Goal: Information Seeking & Learning: Compare options

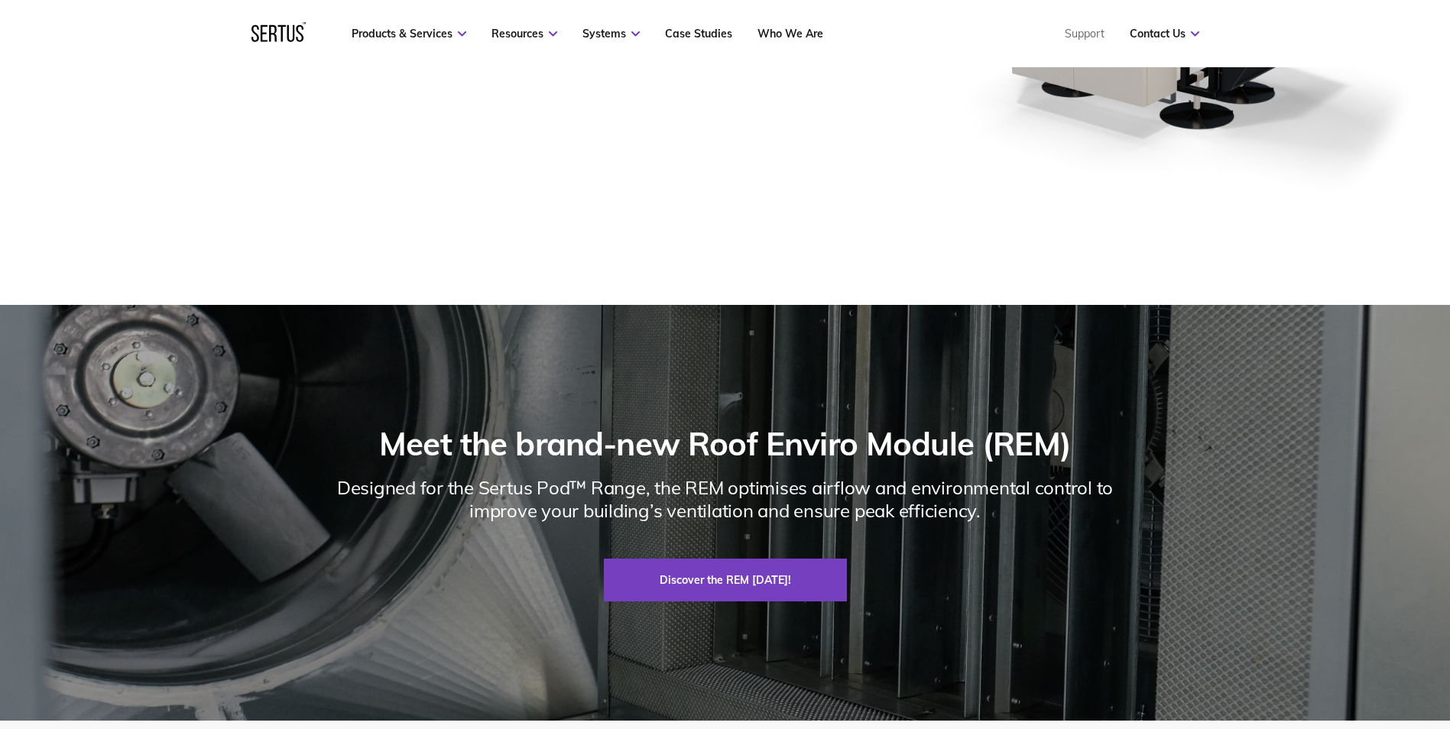
scroll to position [1758, 0]
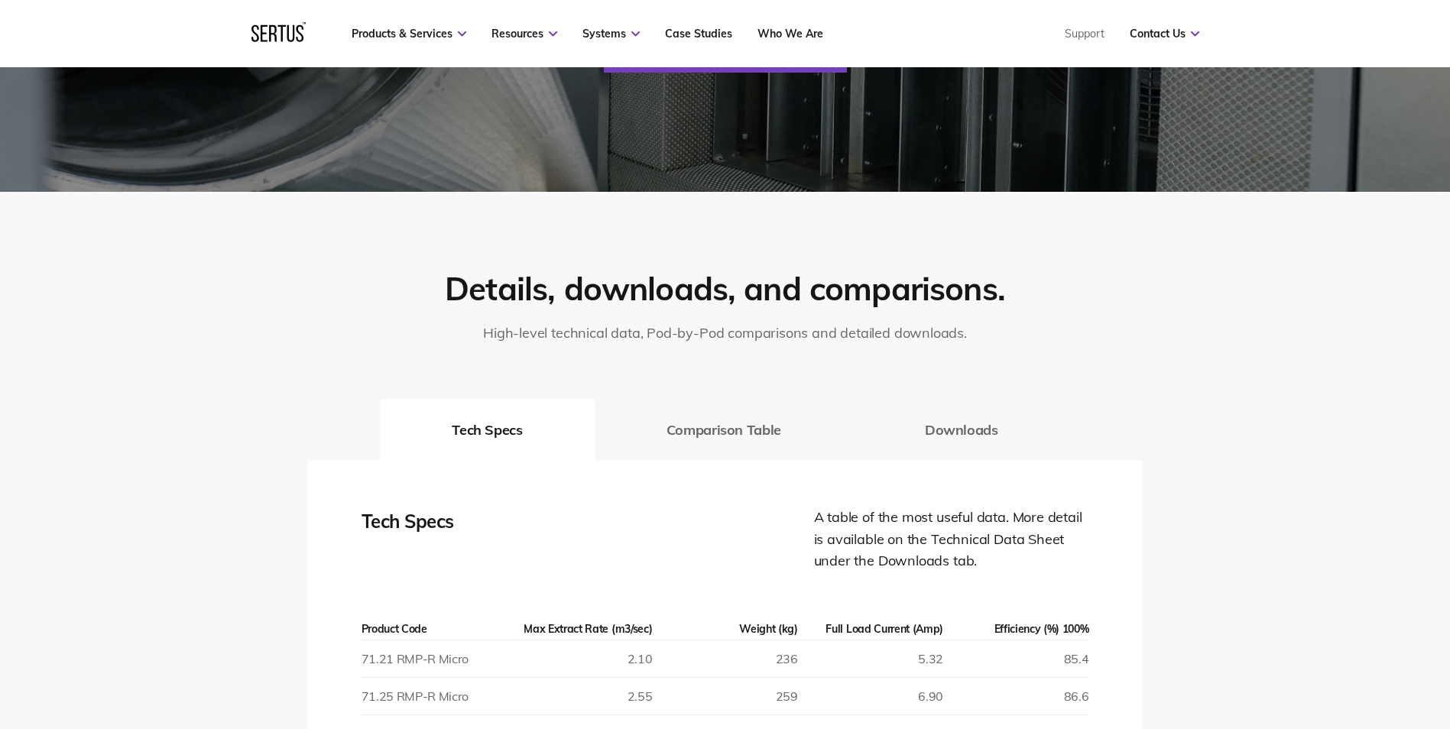
scroll to position [2216, 0]
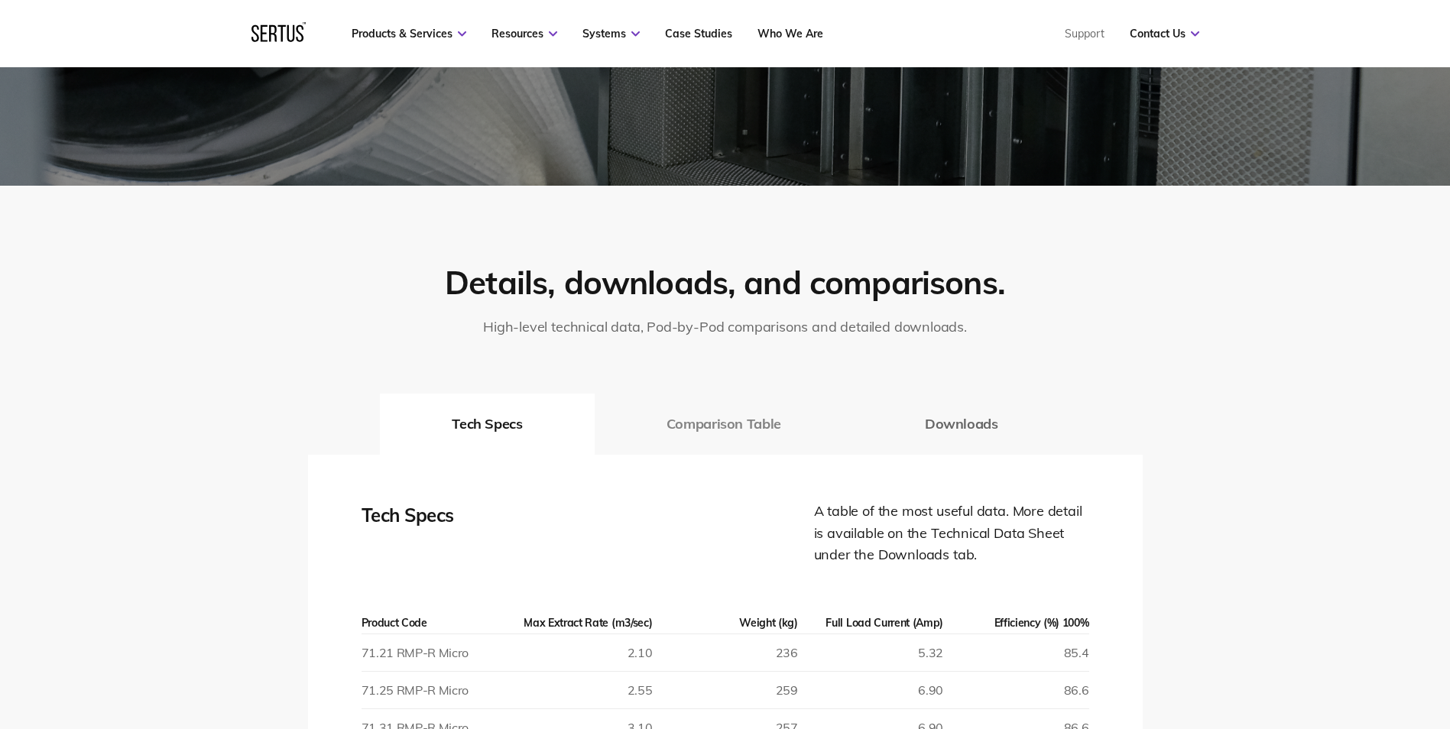
click at [730, 429] on button "Comparison Table" at bounding box center [724, 424] width 258 height 61
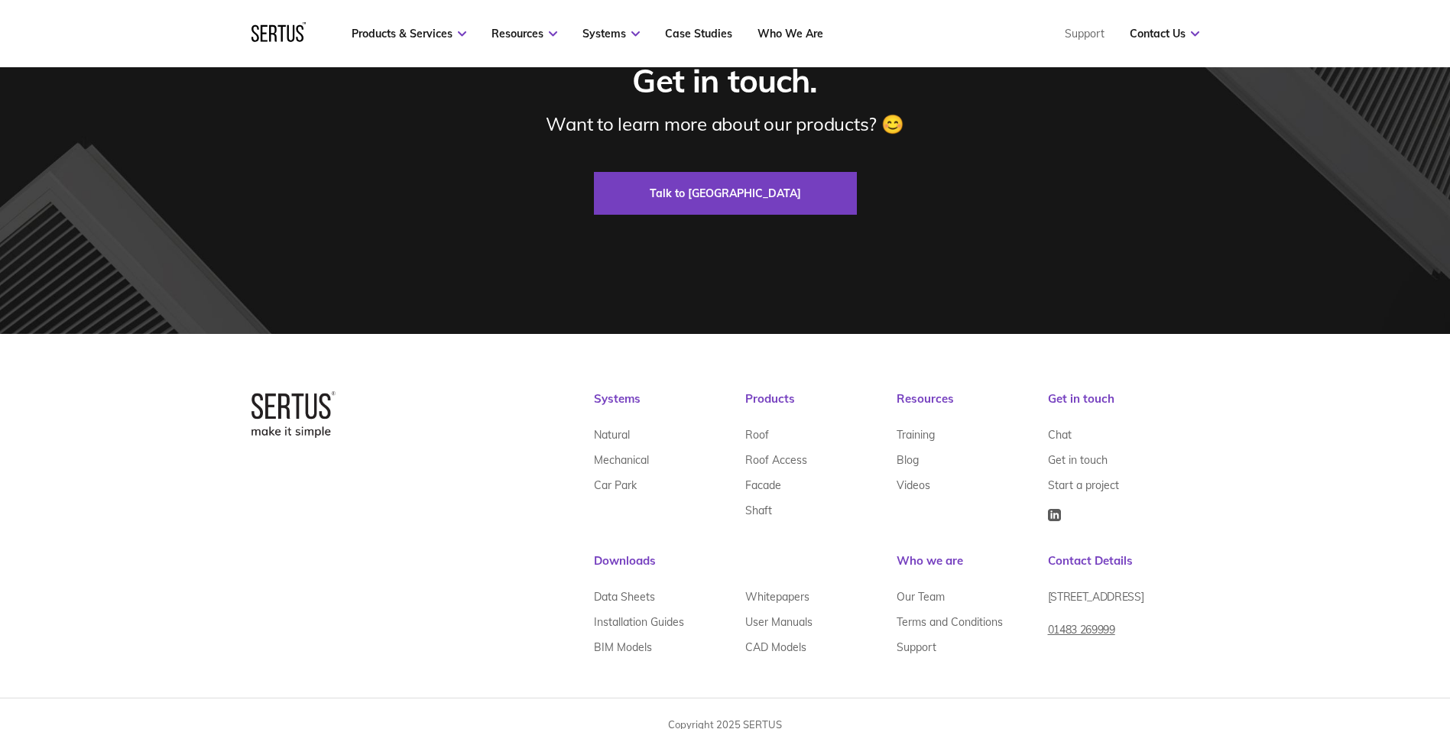
scroll to position [3998, 0]
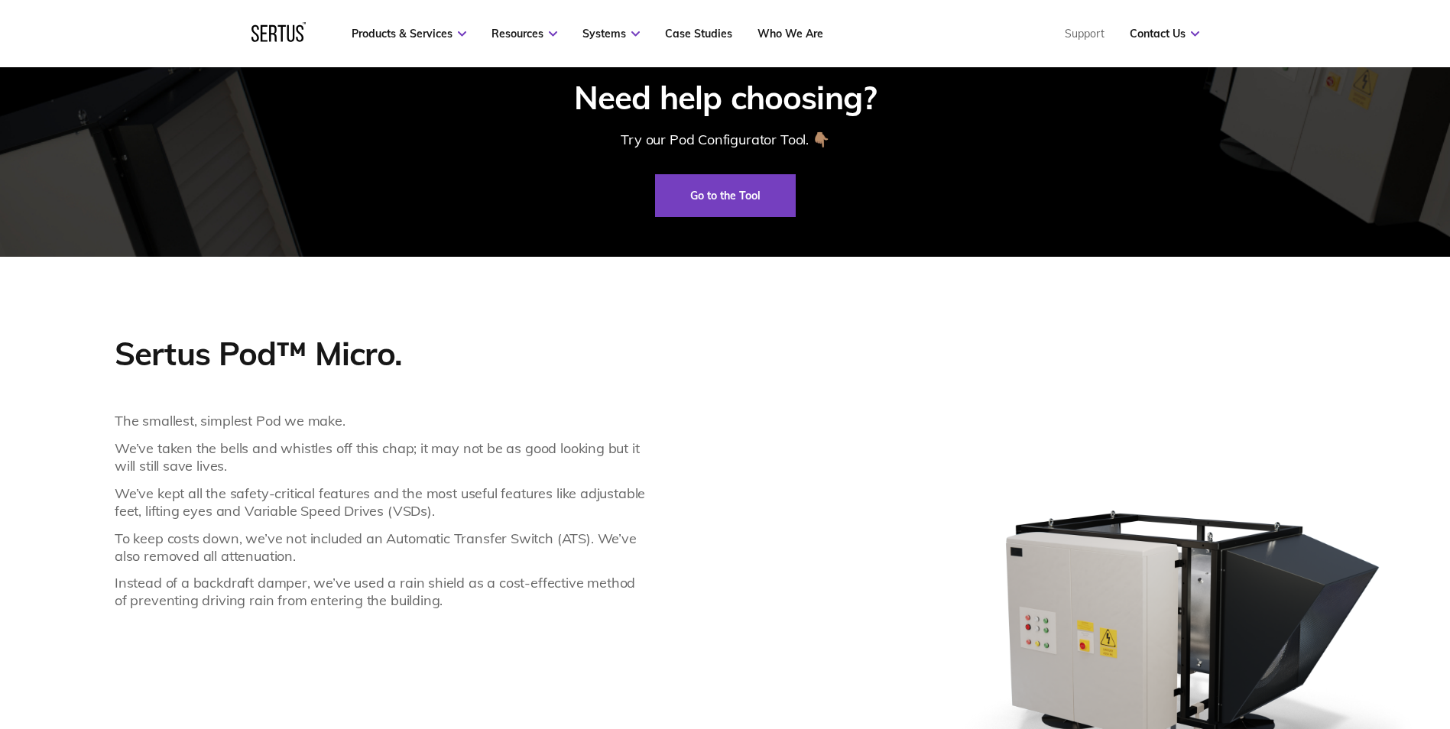
scroll to position [764, 0]
